Goal: Task Accomplishment & Management: Manage account settings

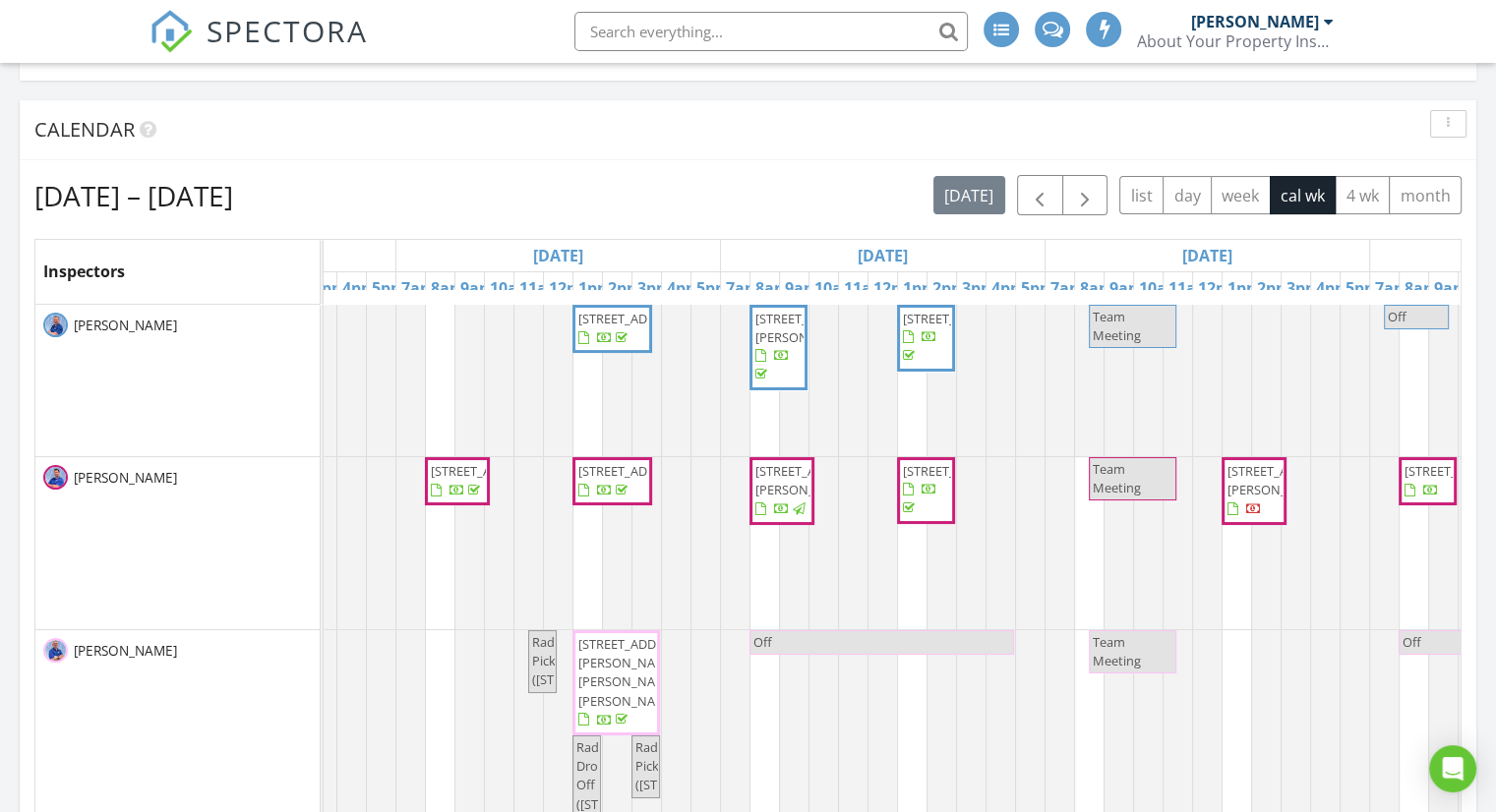
scroll to position [0, 379]
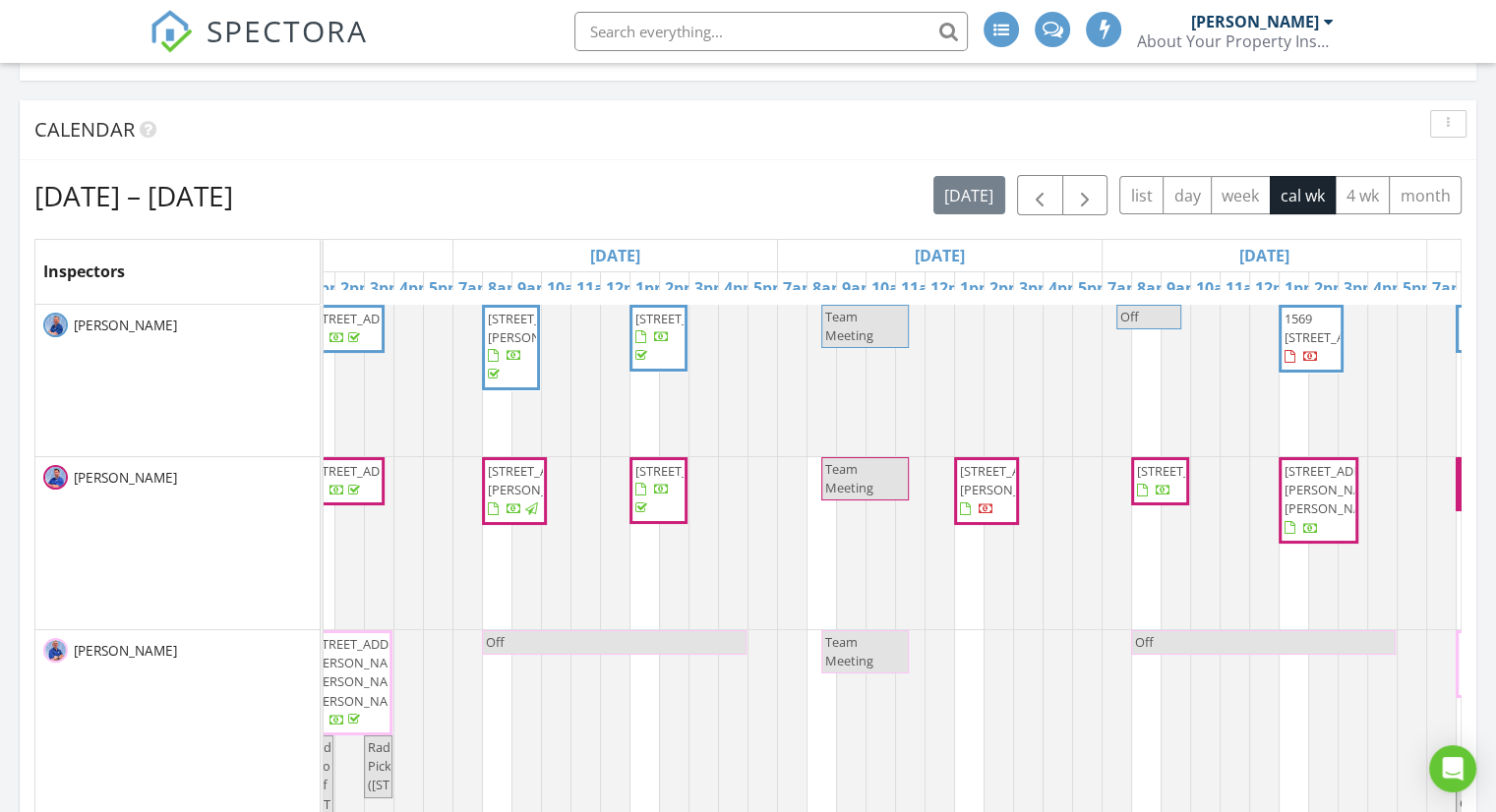
drag, startPoint x: 492, startPoint y: 449, endPoint x: 612, endPoint y: 464, distance: 120.9
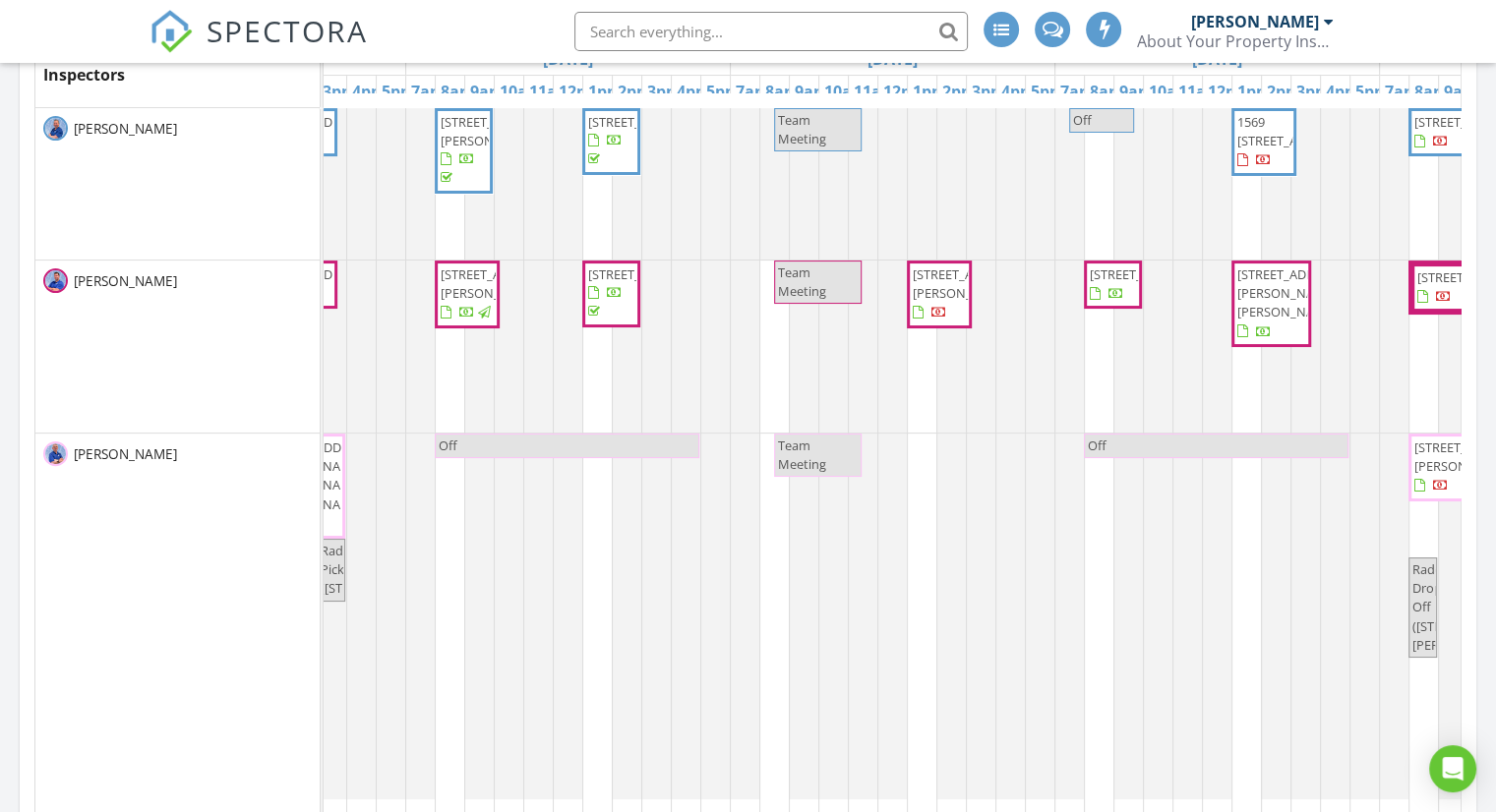
scroll to position [0, 644]
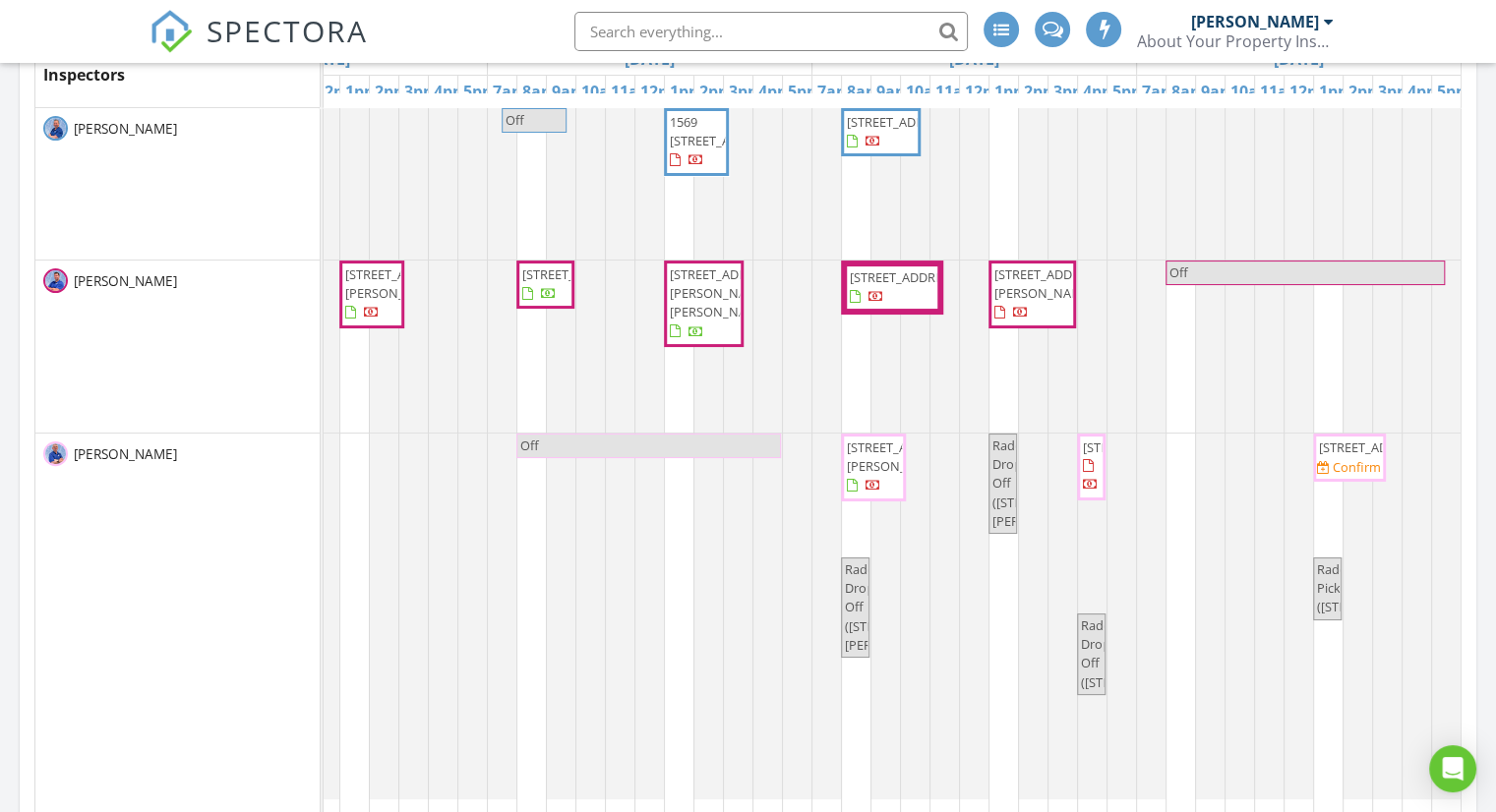
drag, startPoint x: 889, startPoint y: 361, endPoint x: 1063, endPoint y: 375, distance: 174.6
click at [885, 286] on span "214 Darien Ct , Sleepy Hollow 60118" at bounding box center [905, 277] width 110 height 18
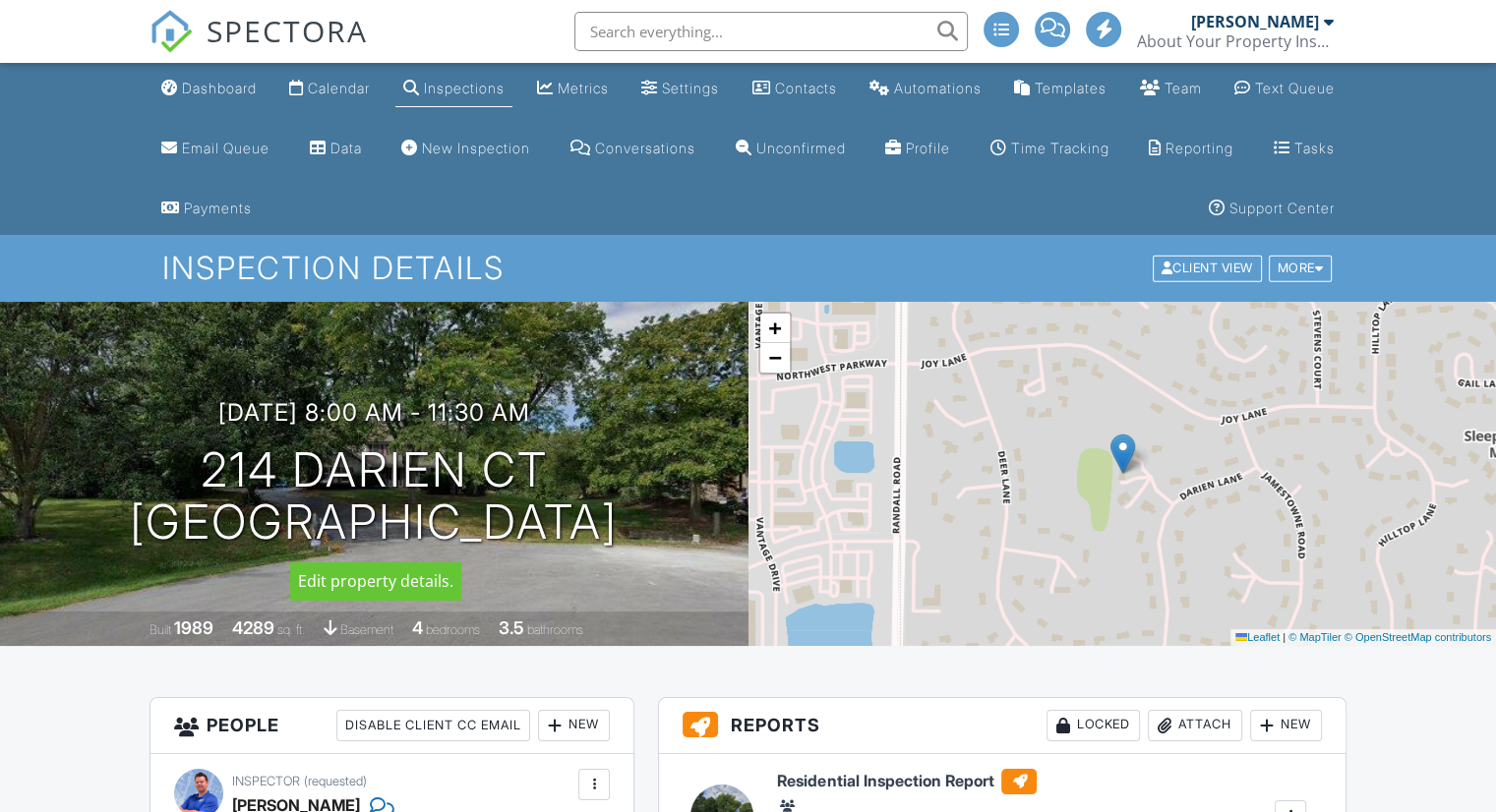
drag, startPoint x: 0, startPoint y: 0, endPoint x: 682, endPoint y: 526, distance: 861.3
click at [682, 526] on div "[DATE] 8:00 am - 11:30 am [STREET_ADDRESS] [GEOGRAPHIC_DATA], IL 60118" at bounding box center [374, 473] width 748 height 148
copy h1 "[STREET_ADDRESS]"
